Goal: Browse casually: Explore the website without a specific task or goal

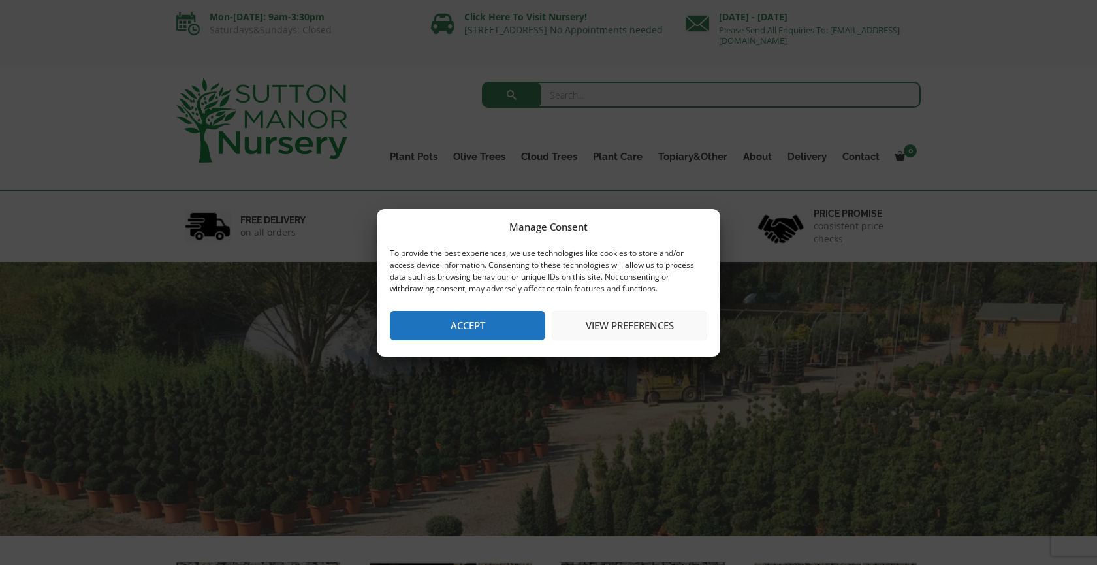
click at [648, 325] on button "View preferences" at bounding box center [629, 325] width 155 height 29
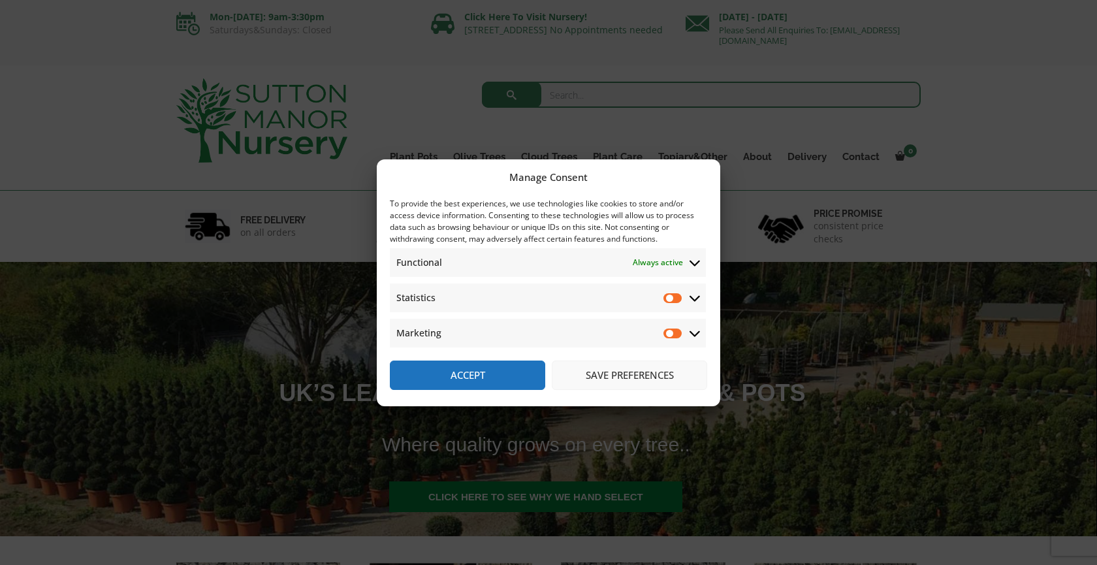
click at [667, 334] on input "Marketing" at bounding box center [674, 333] width 20 height 13
checkbox input "false"
click at [625, 374] on button "Save preferences" at bounding box center [629, 375] width 155 height 29
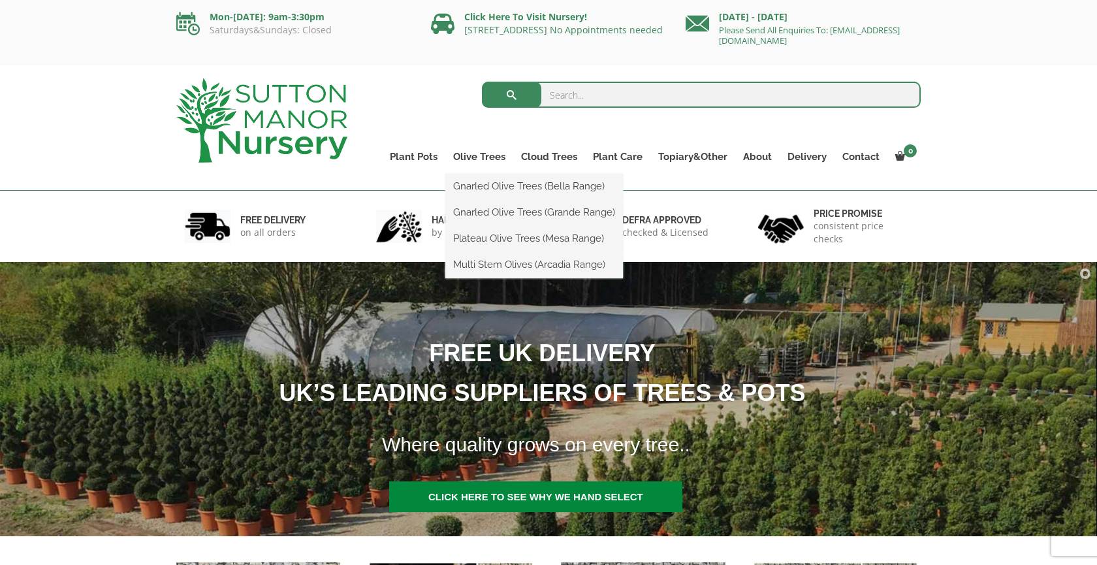
click at [493, 174] on ul "Gnarled Olive Trees (Bella Range) Gnarled Olive Trees (Grande Range) Plateau Ol…" at bounding box center [534, 226] width 178 height 105
click at [492, 180] on link "Gnarled Olive Trees (Bella Range)" at bounding box center [534, 186] width 178 height 20
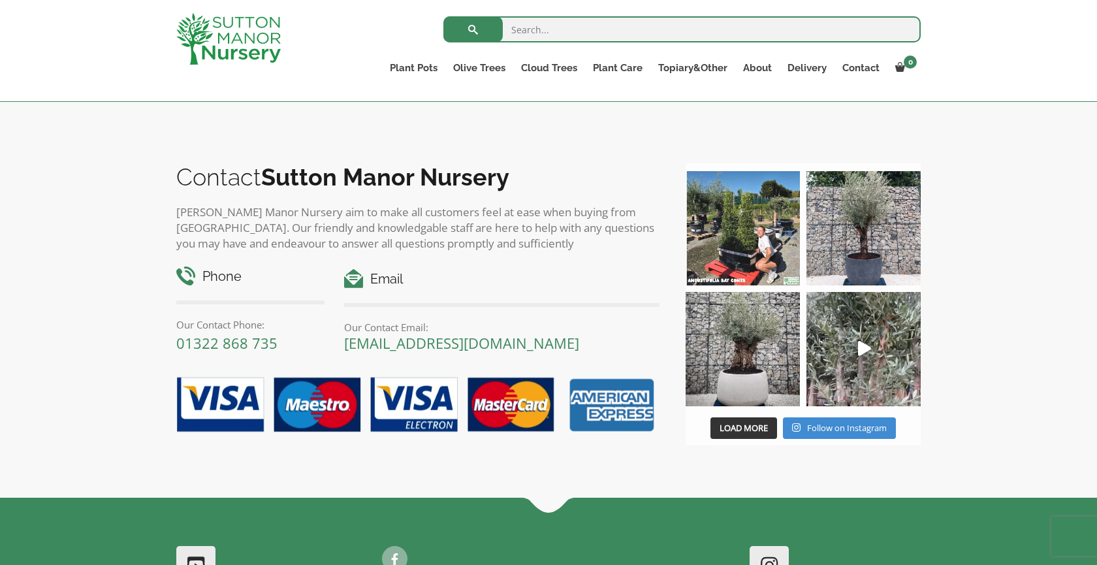
scroll to position [1361, 0]
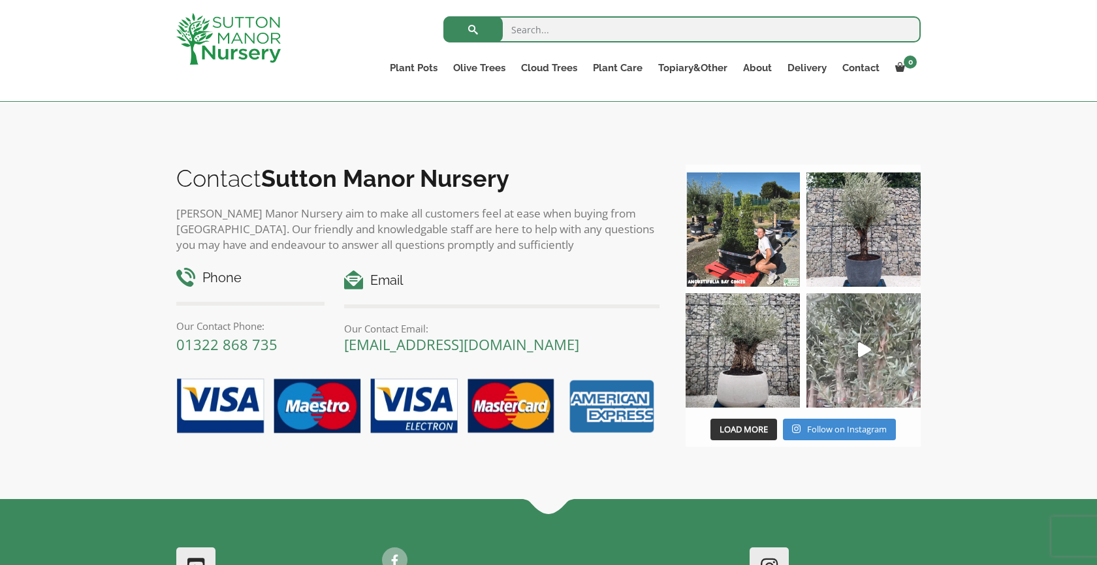
click at [866, 352] on icon "Play" at bounding box center [864, 349] width 13 height 15
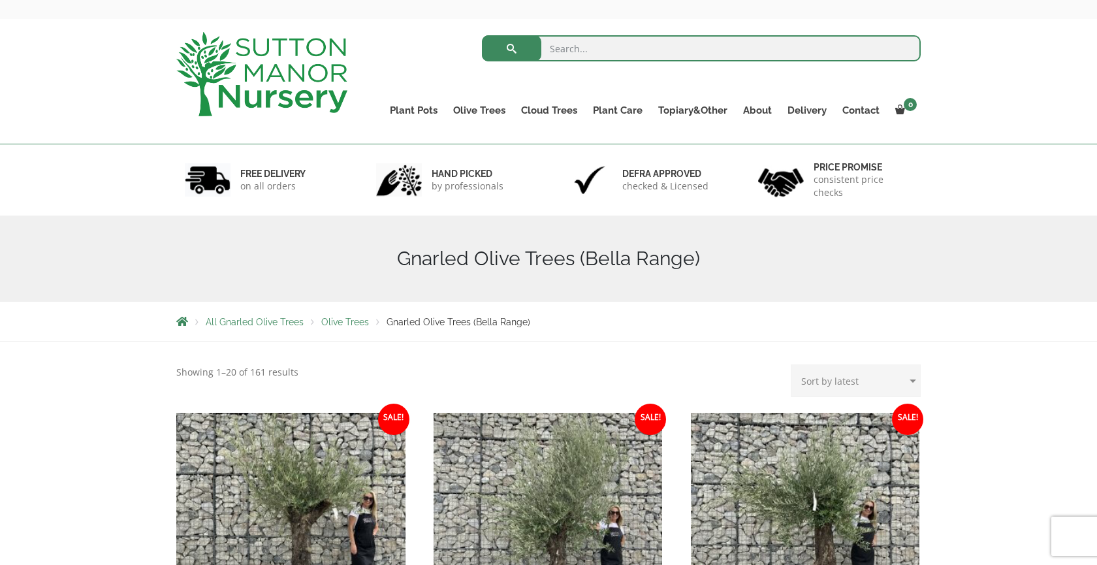
scroll to position [0, 0]
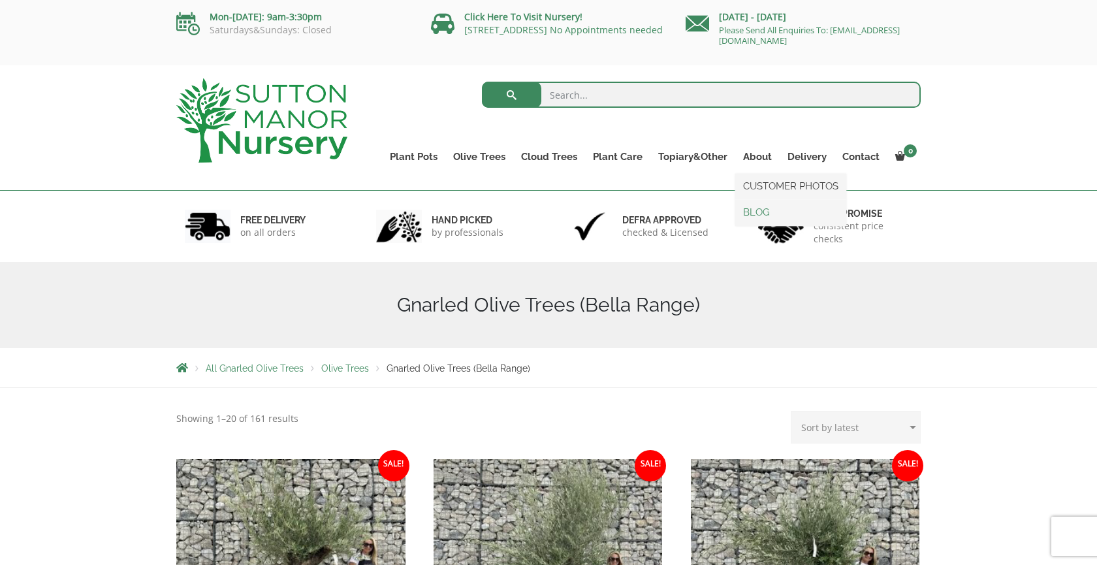
click at [757, 213] on link "BLOG" at bounding box center [791, 212] width 111 height 20
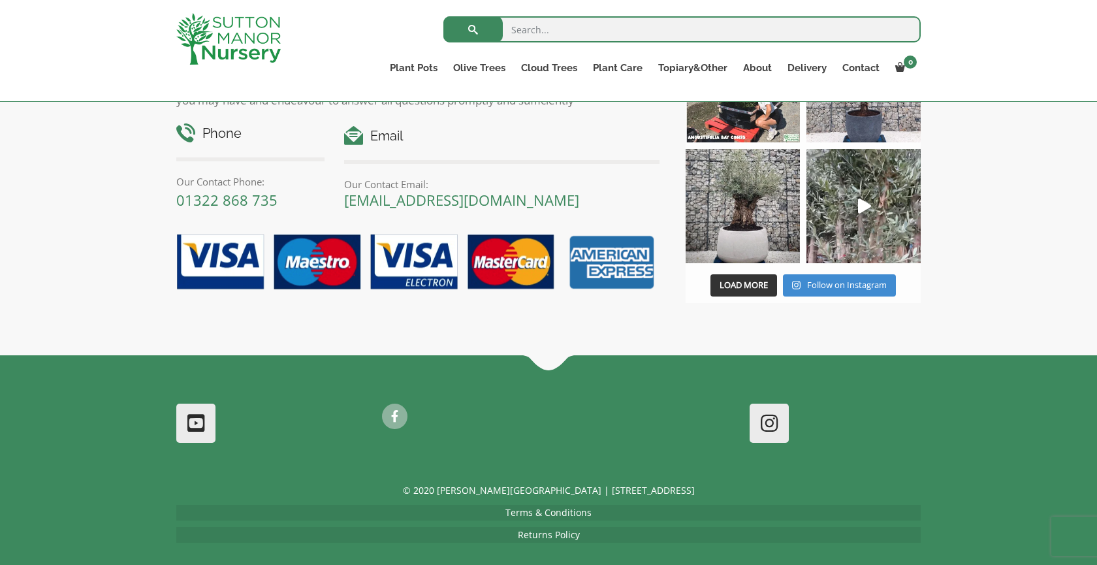
scroll to position [1248, 0]
click at [195, 410] on link at bounding box center [196, 424] width 37 height 37
